Goal: Navigation & Orientation: Find specific page/section

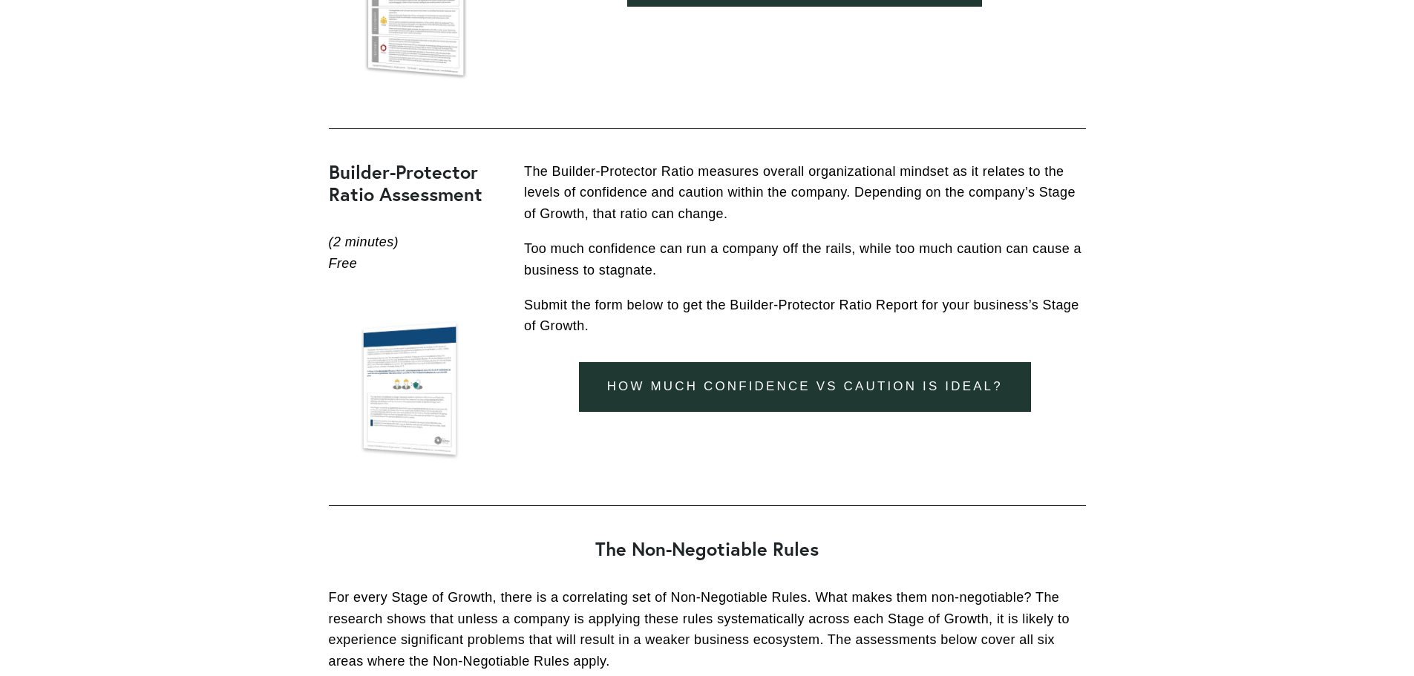
scroll to position [2821, 0]
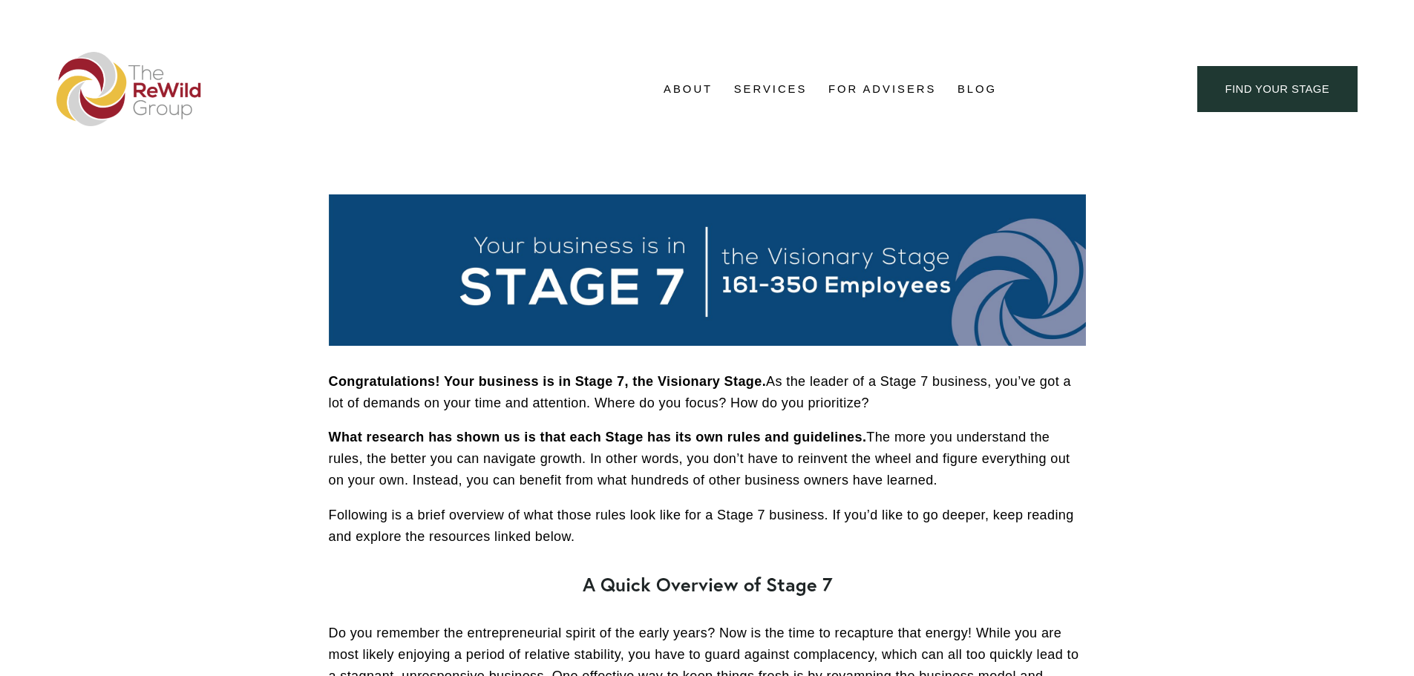
scroll to position [1618, 0]
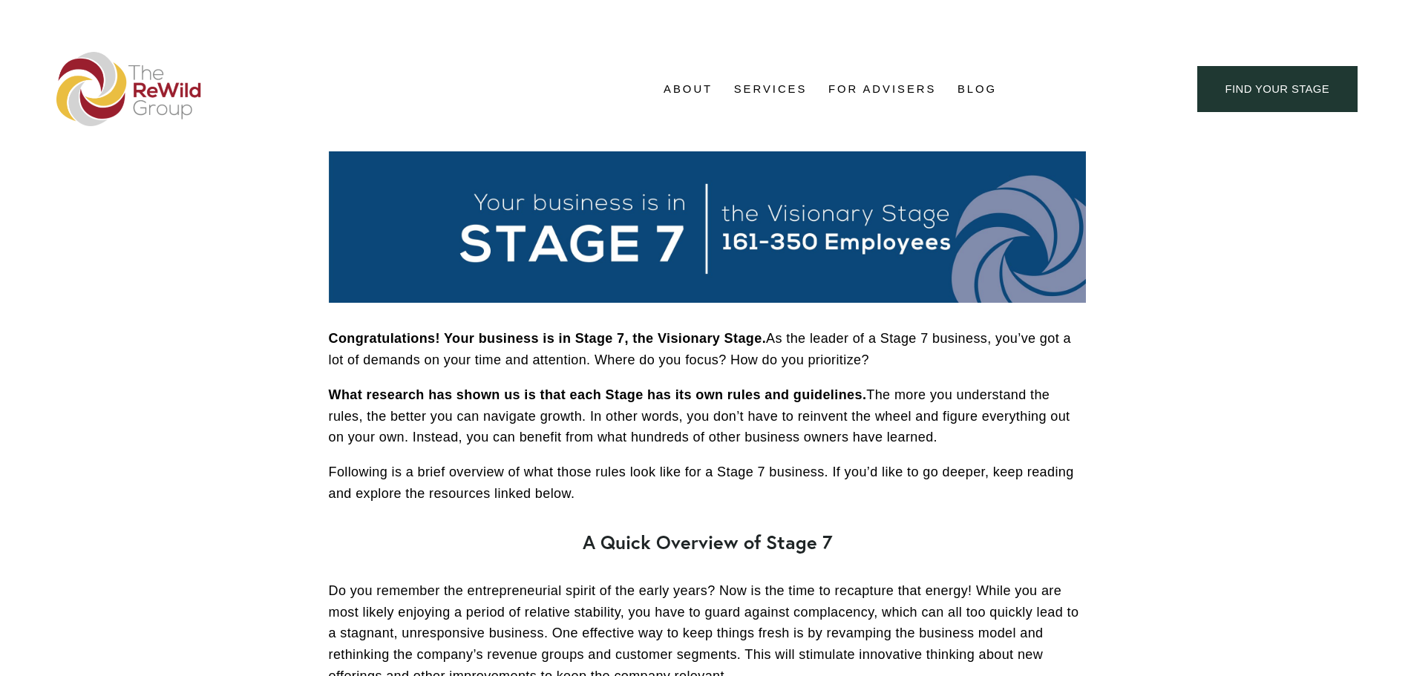
scroll to position [1618, 0]
